Goal: Answer question/provide support: Answer question/provide support

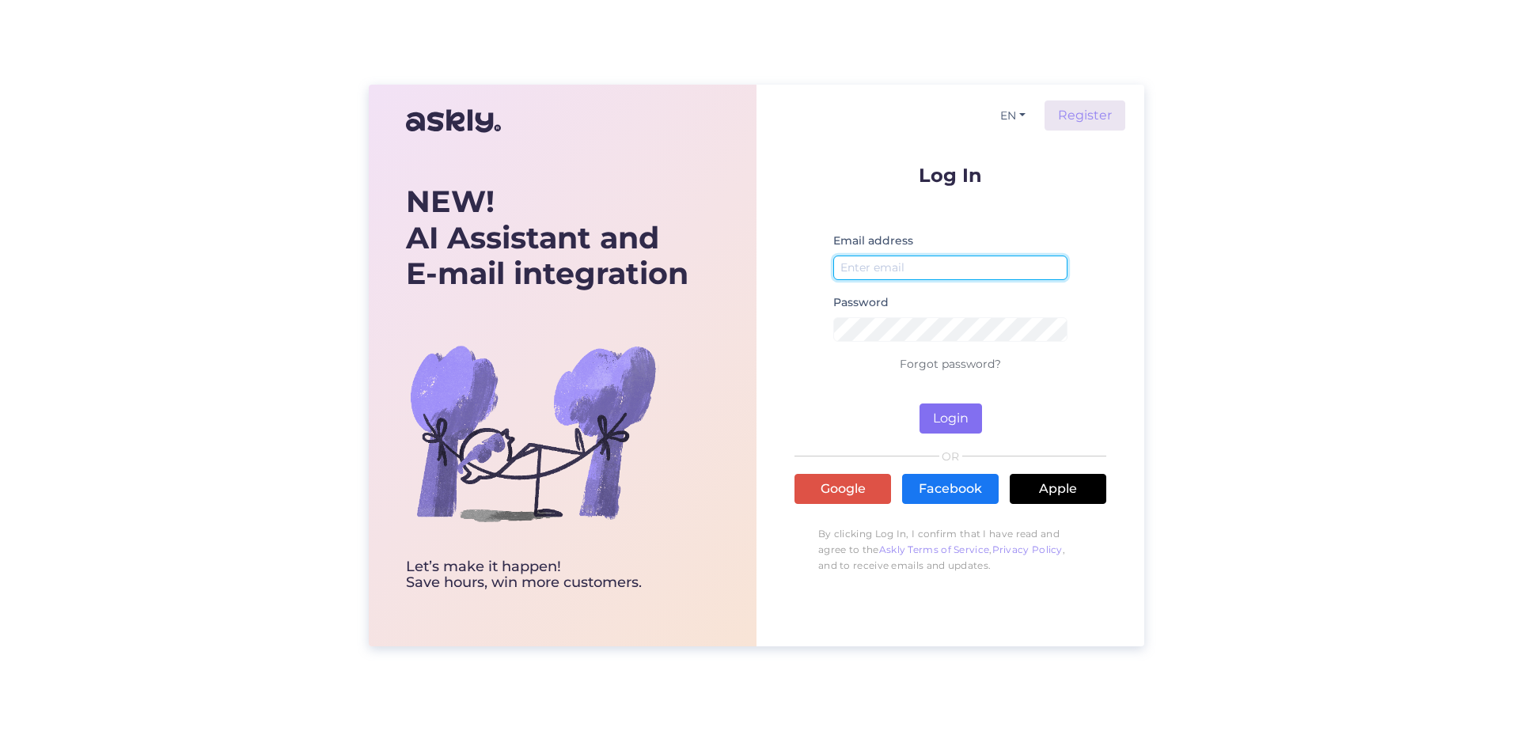
type input "[PERSON_NAME][EMAIL_ADDRESS][PERSON_NAME][DOMAIN_NAME]"
click at [969, 428] on button "Login" at bounding box center [951, 419] width 63 height 30
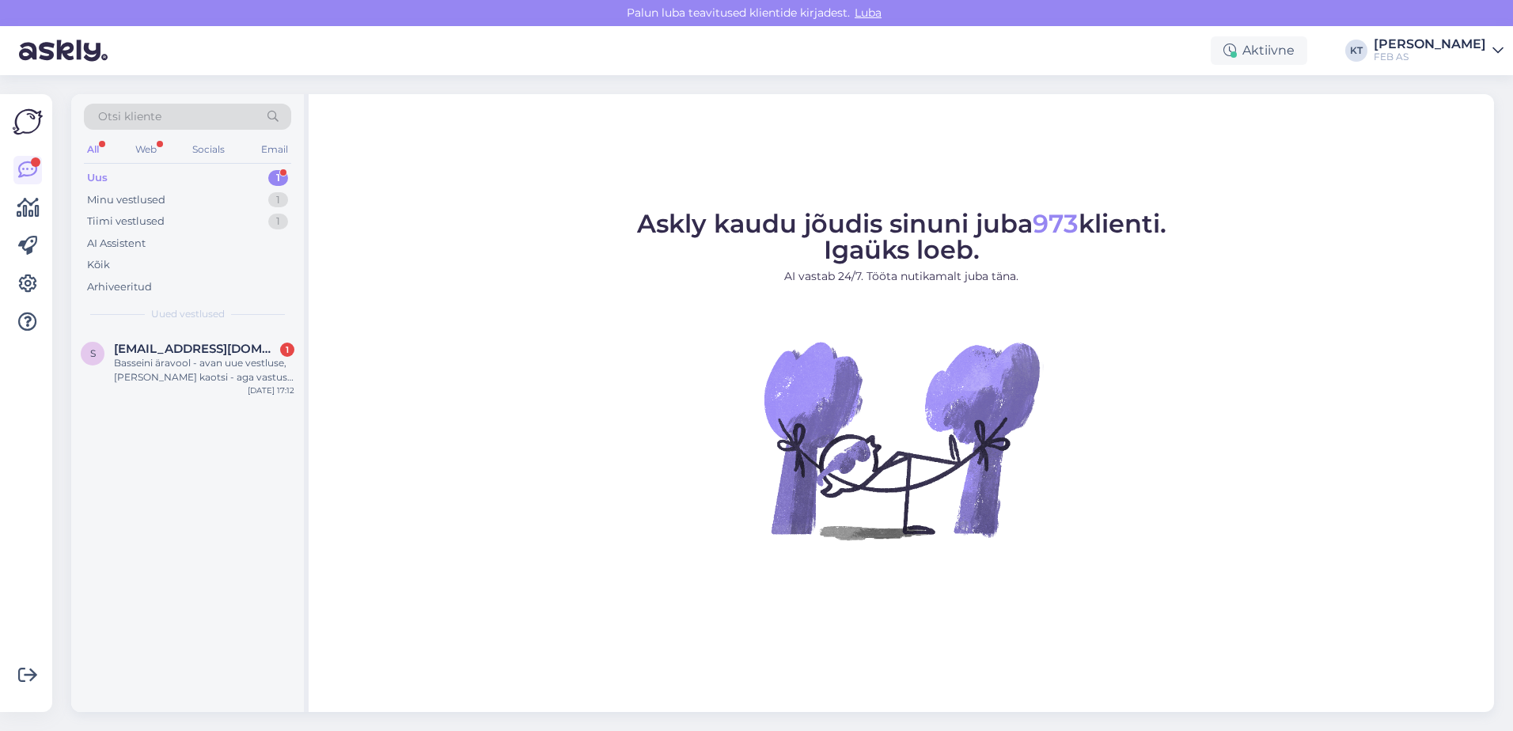
click at [188, 182] on div "Uus 1" at bounding box center [187, 178] width 207 height 22
click at [188, 202] on div "Minu vestlused 1" at bounding box center [187, 200] width 207 height 22
click at [178, 350] on span "[EMAIL_ADDRESS][DOMAIN_NAME]" at bounding box center [196, 349] width 165 height 14
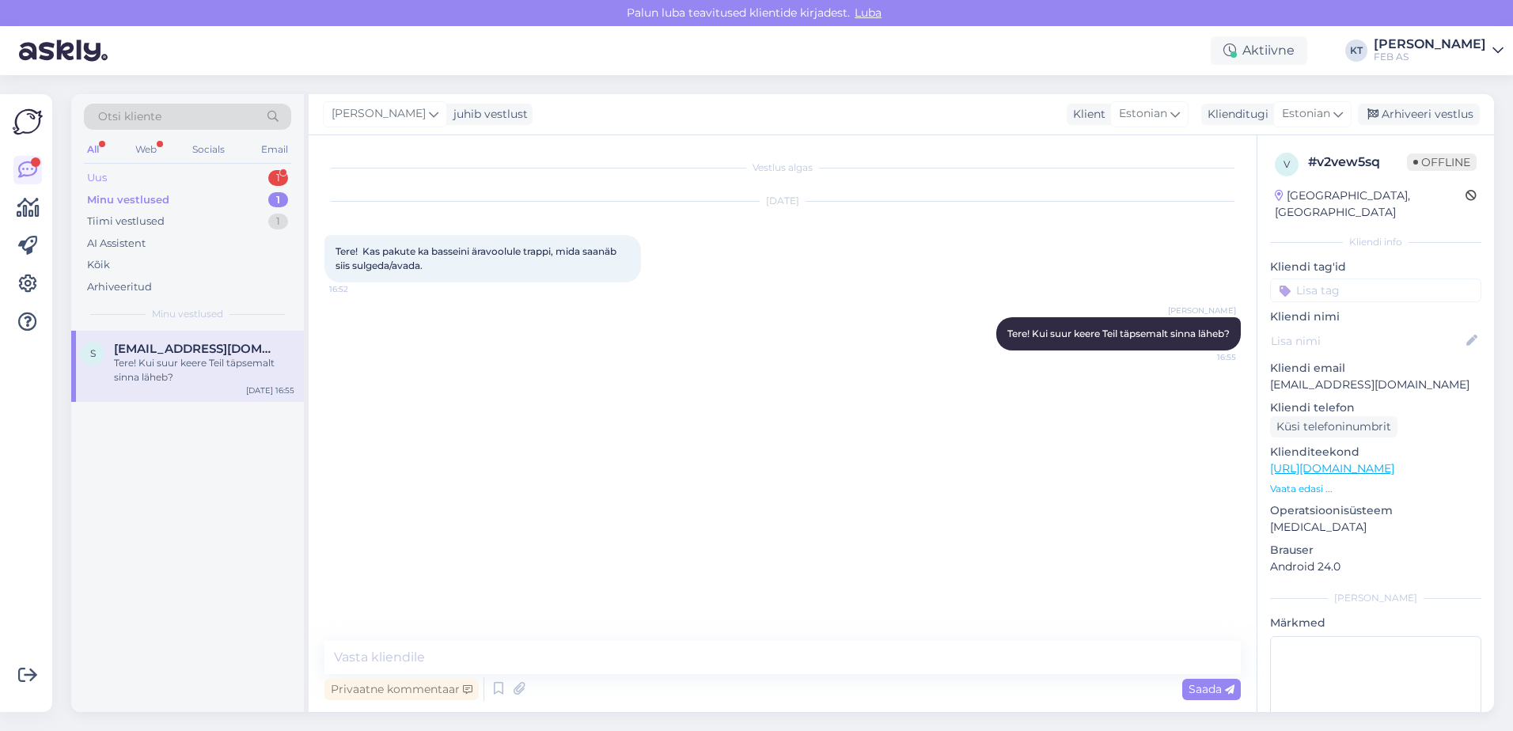
click at [179, 171] on div "Uus 1" at bounding box center [187, 178] width 207 height 22
click at [181, 363] on div "Basseini äravool - avan uue vestluse, [PERSON_NAME] kaotsi - aga vastus küsimus…" at bounding box center [204, 370] width 180 height 28
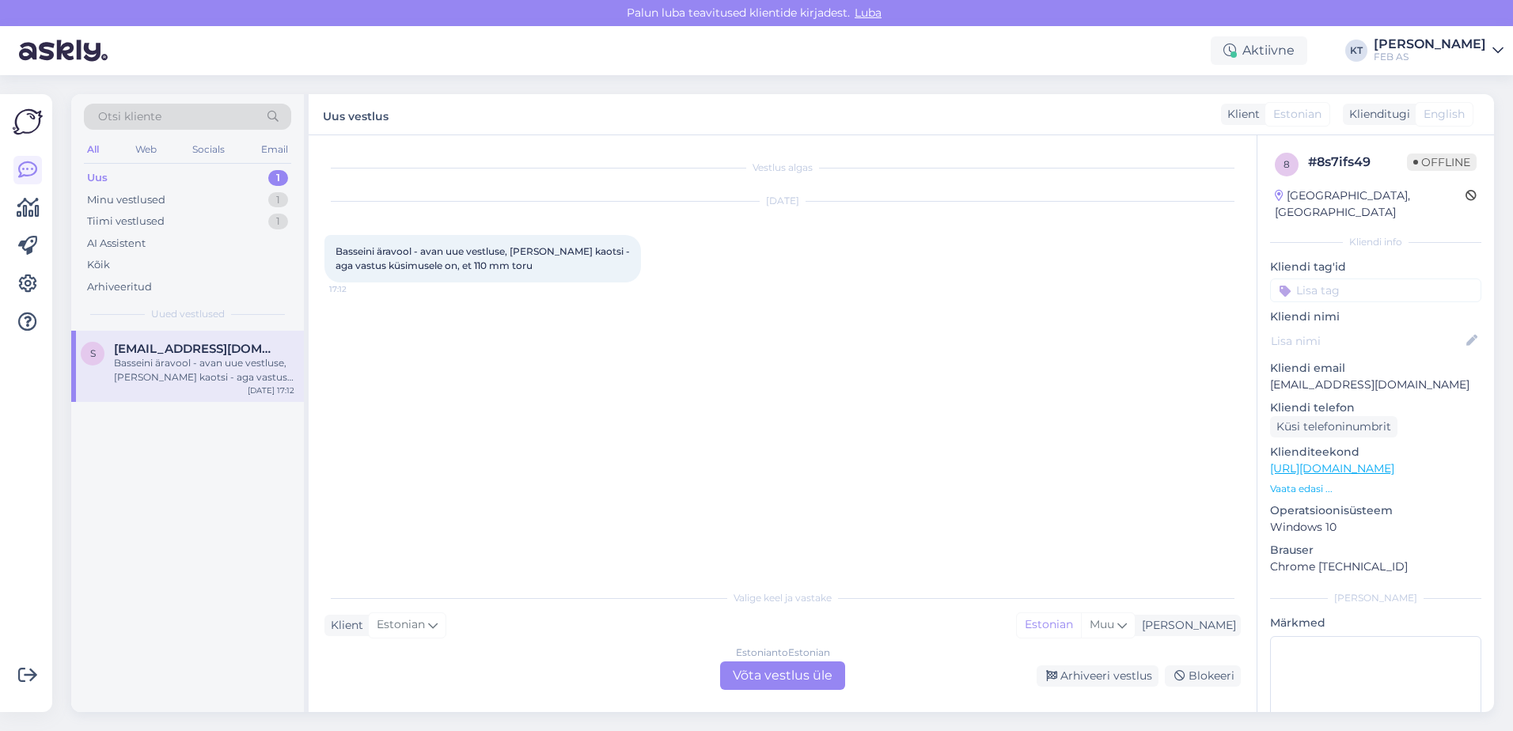
click at [752, 496] on div "Vestlus algas [DATE] Basseini äravool - avan uue vestluse, [PERSON_NAME] kaotsi…" at bounding box center [790, 359] width 931 height 416
click at [755, 665] on div "Estonian to Estonian Võta vestlus üle" at bounding box center [782, 676] width 125 height 28
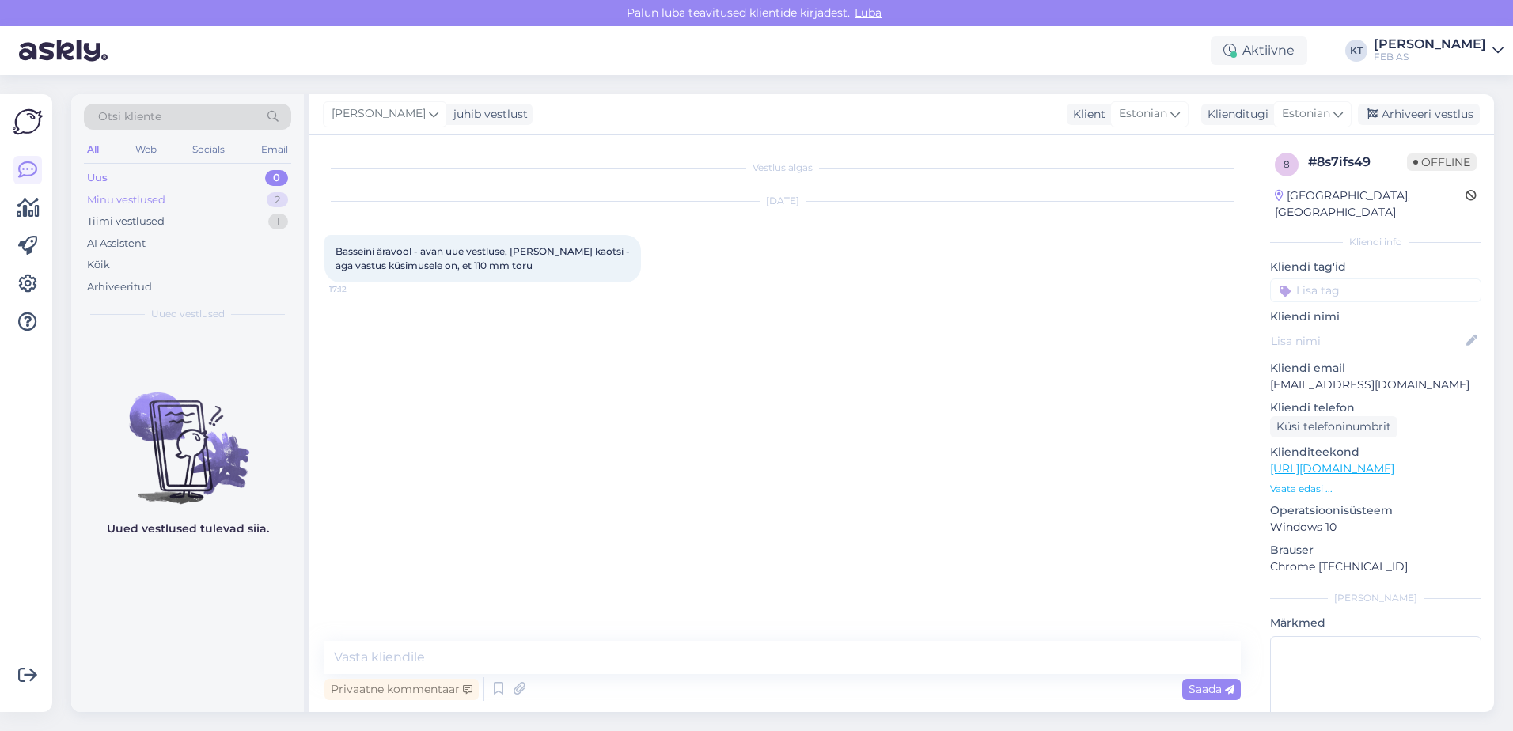
click at [225, 203] on div "Minu vestlused 2" at bounding box center [187, 200] width 207 height 22
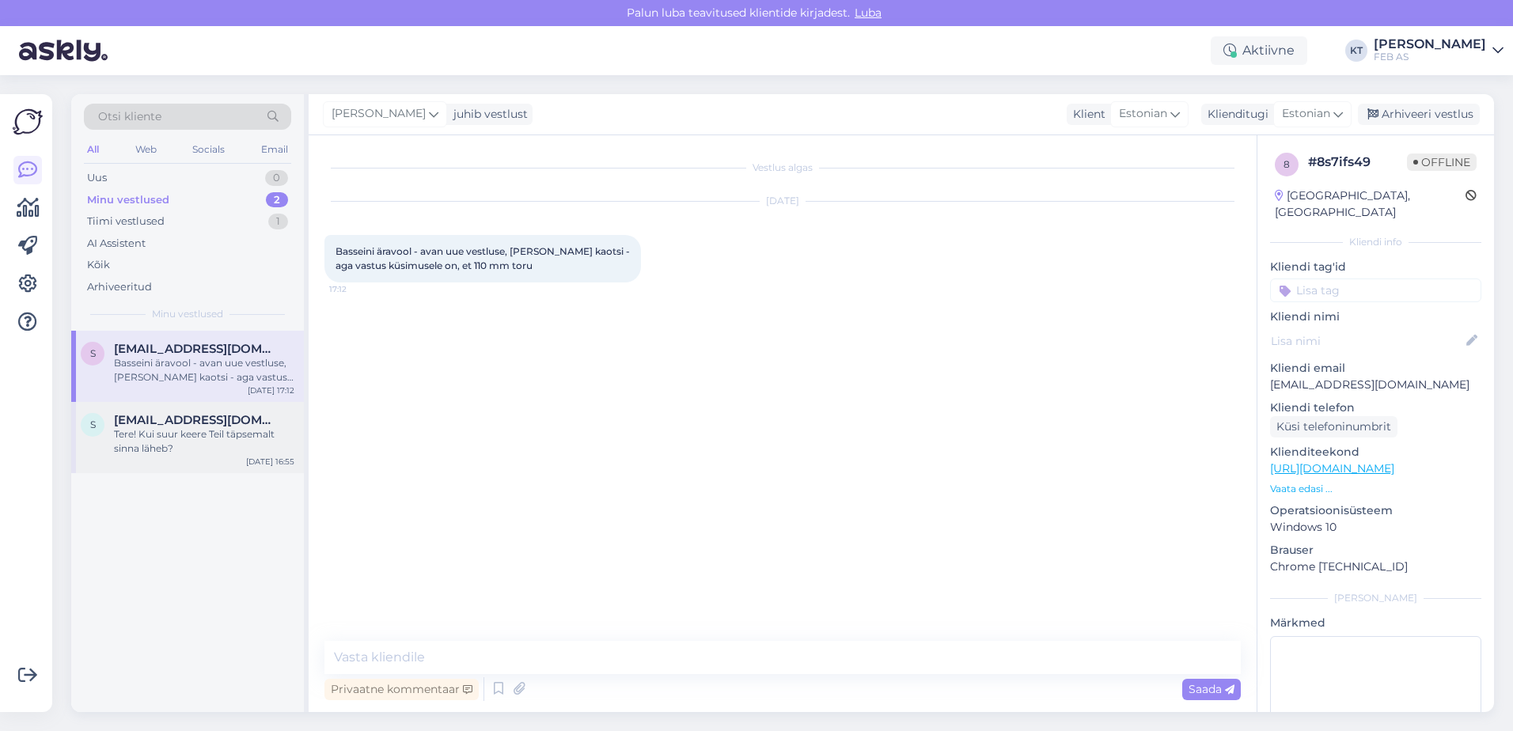
click at [196, 446] on div "Tere! Kui suur keere Teil täpsemalt sinna läheb?" at bounding box center [204, 441] width 180 height 28
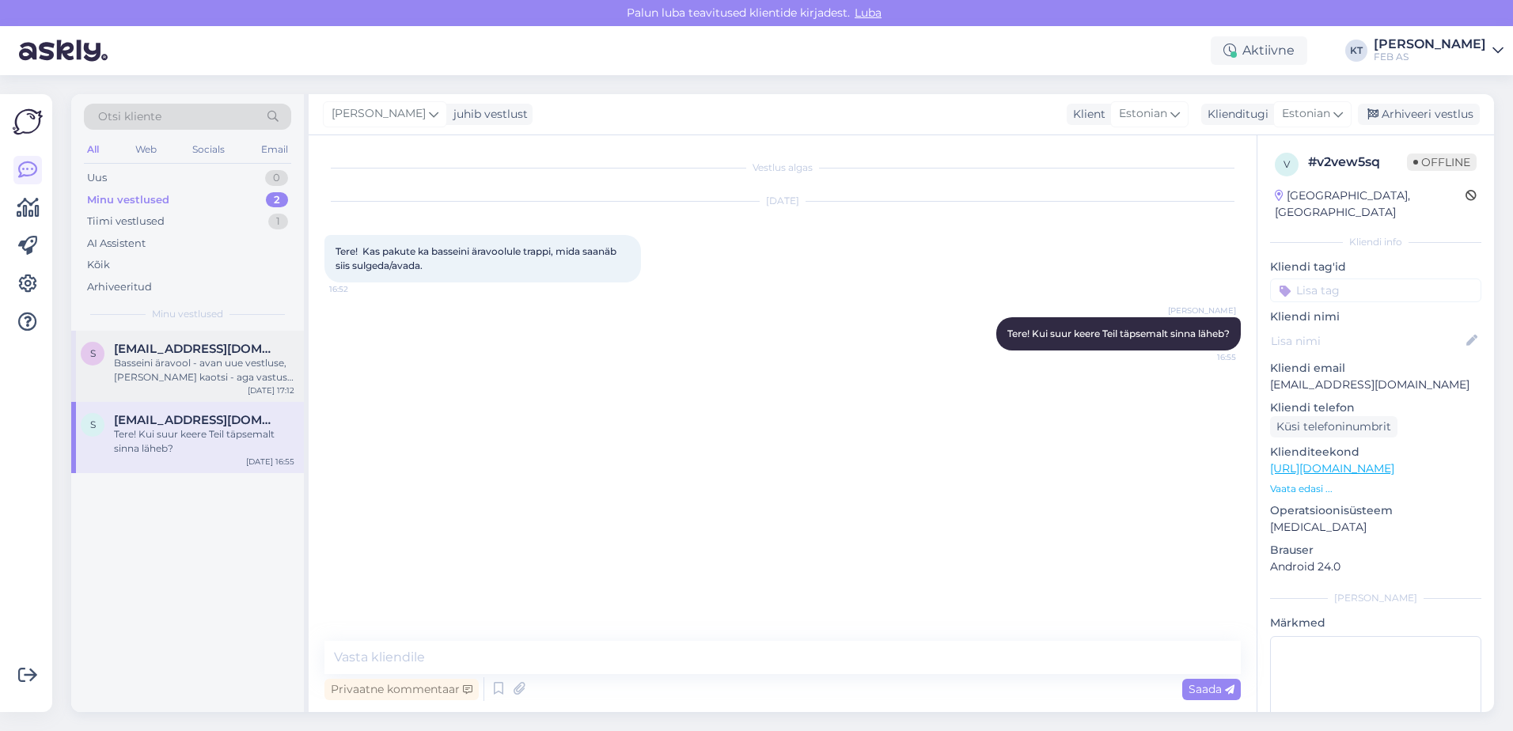
click at [161, 360] on div "Basseini äravool - avan uue vestluse, [PERSON_NAME] kaotsi - aga vastus küsimus…" at bounding box center [204, 370] width 180 height 28
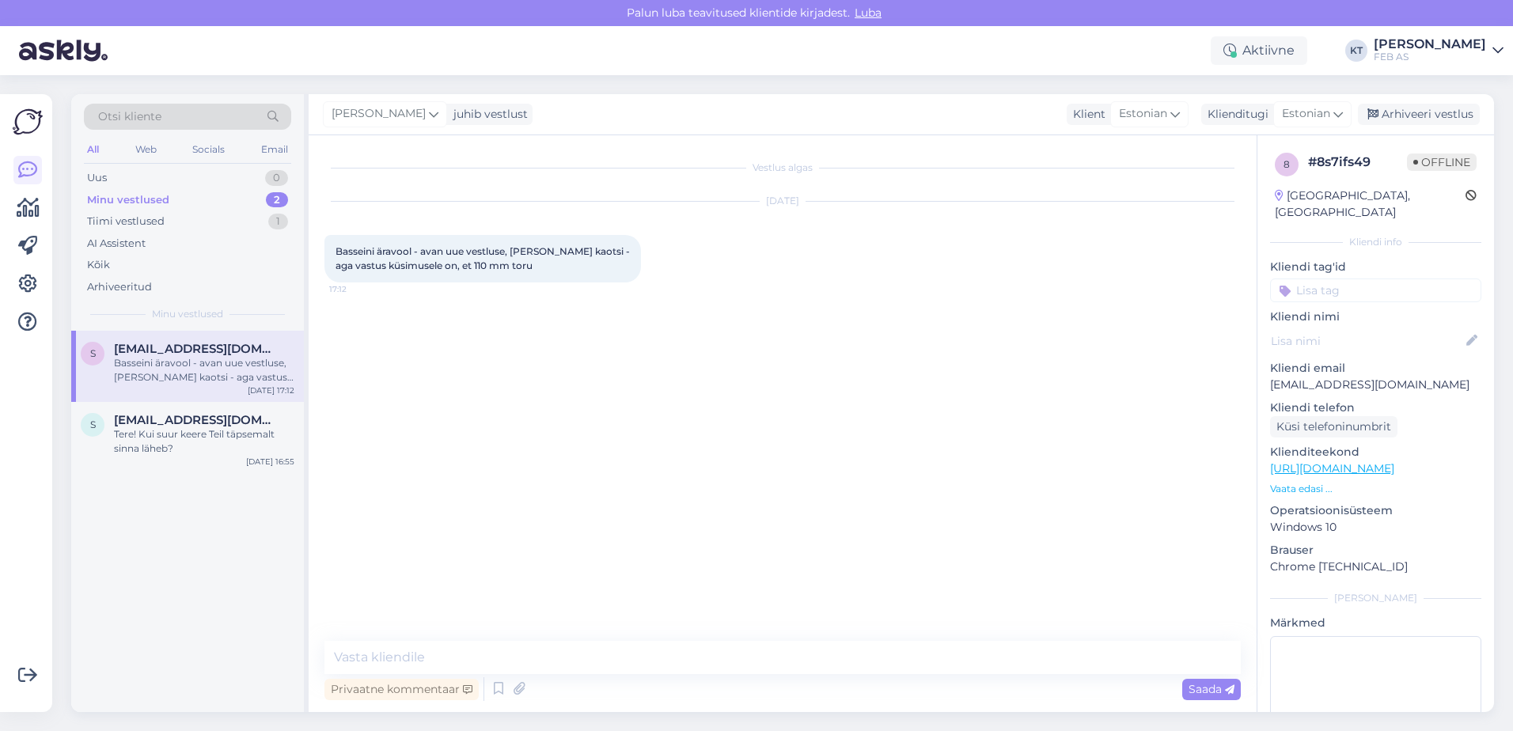
click at [660, 633] on div "Vestlus algas [DATE] Basseini äravool - avan uue vestluse, [PERSON_NAME] kaotsi…" at bounding box center [783, 423] width 948 height 577
drag, startPoint x: 659, startPoint y: 640, endPoint x: 678, endPoint y: 685, distance: 48.2
click at [678, 685] on div "Vestlus algas [DATE] Basseini äravool - avan uue vestluse, [PERSON_NAME] kaotsi…" at bounding box center [783, 423] width 948 height 577
click at [712, 658] on textarea at bounding box center [783, 657] width 917 height 33
type textarea "Tere! Kahjuks [PERSON_NAME] ole pakkuda sellist treppi."
